Goal: Navigation & Orientation: Go to known website

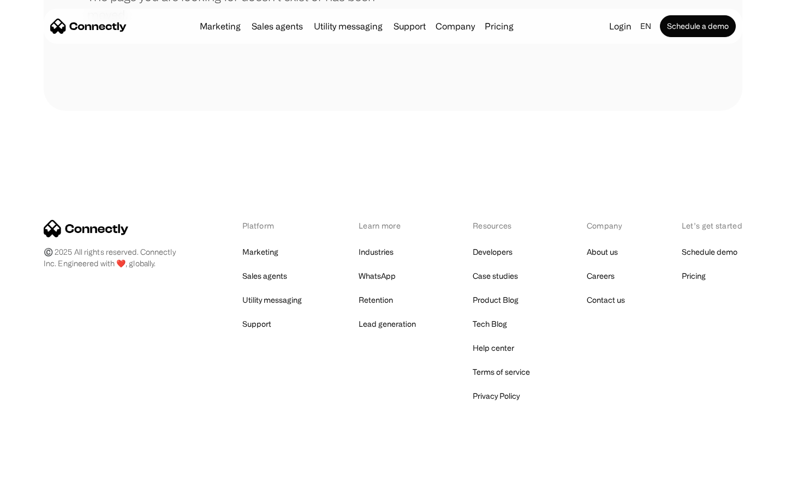
scroll to position [199, 0]
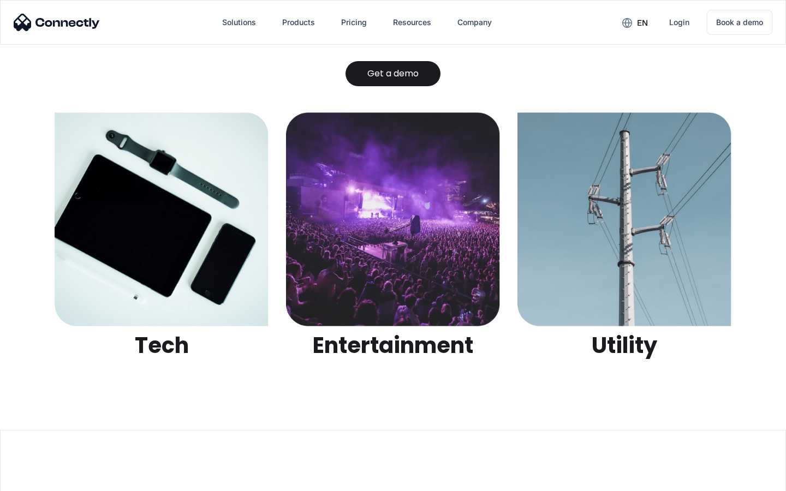
scroll to position [3445, 0]
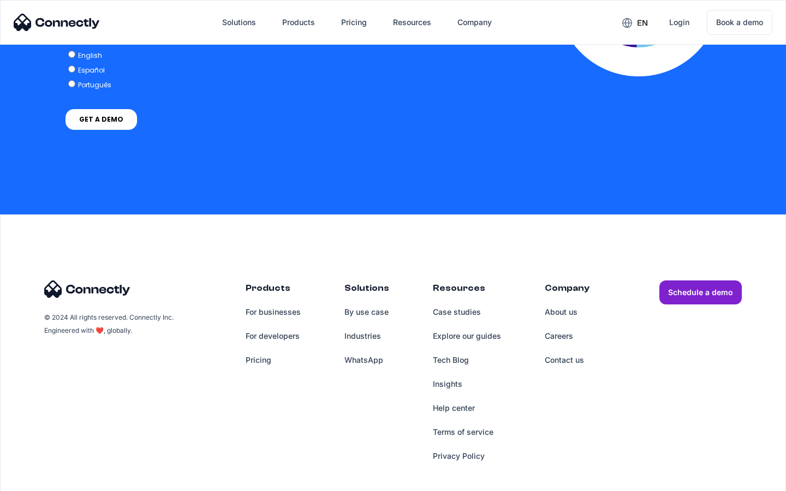
scroll to position [2397, 0]
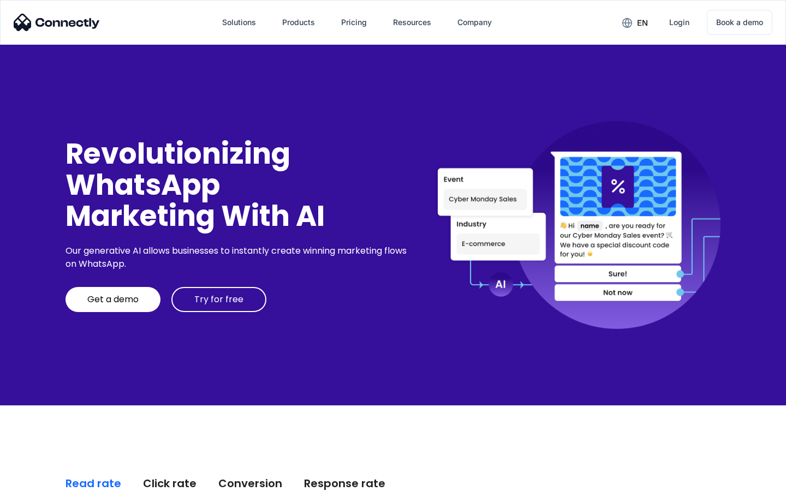
scroll to position [2781, 0]
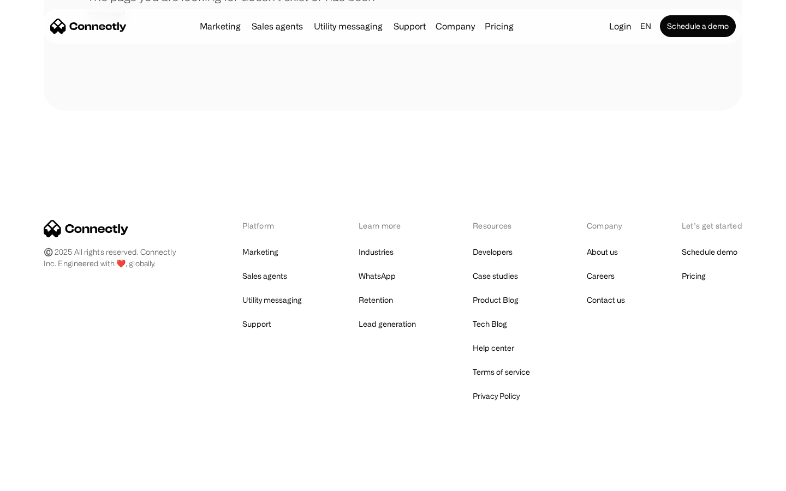
scroll to position [199, 0]
